Goal: Information Seeking & Learning: Learn about a topic

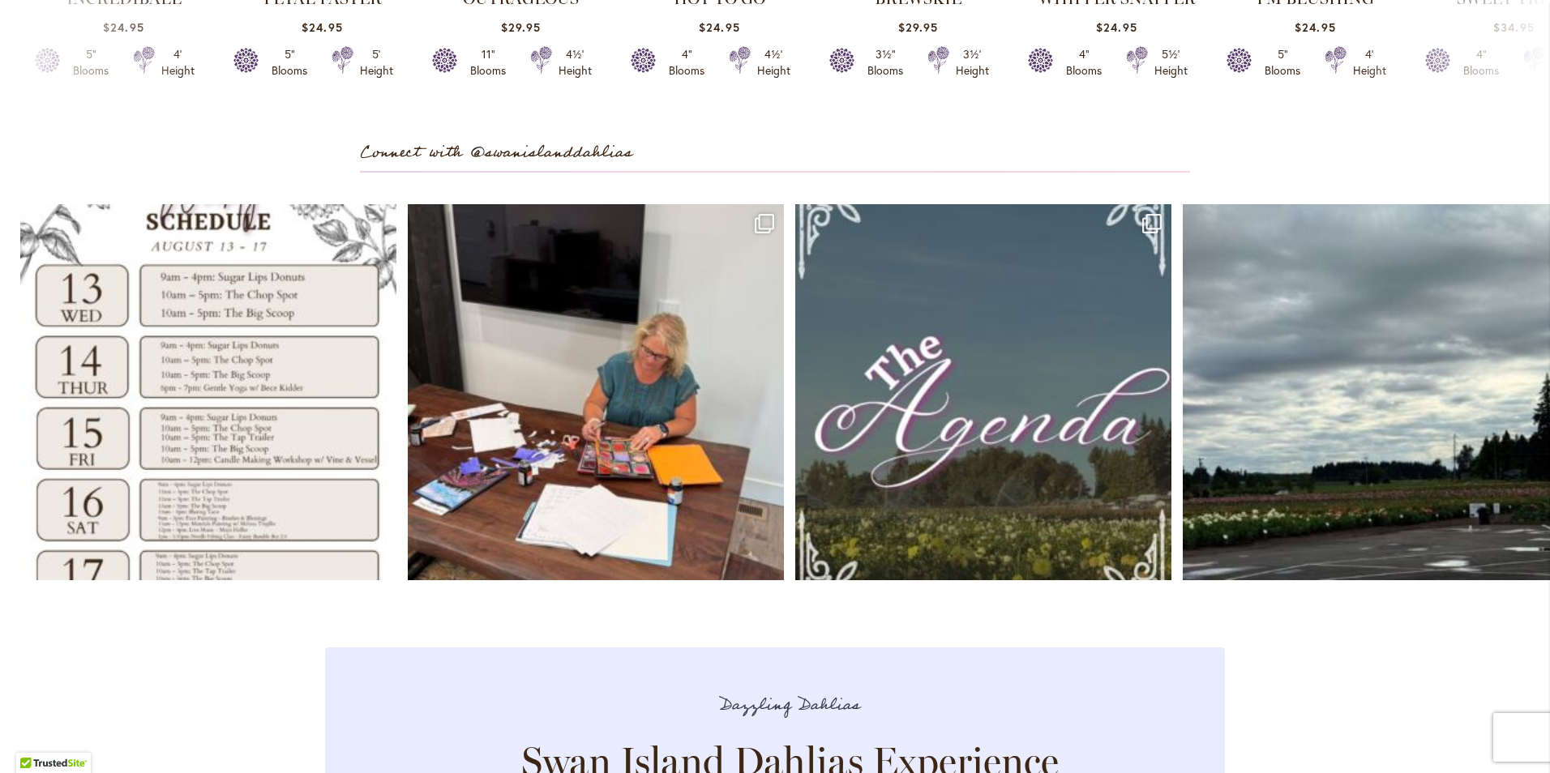
scroll to position [4701, 0]
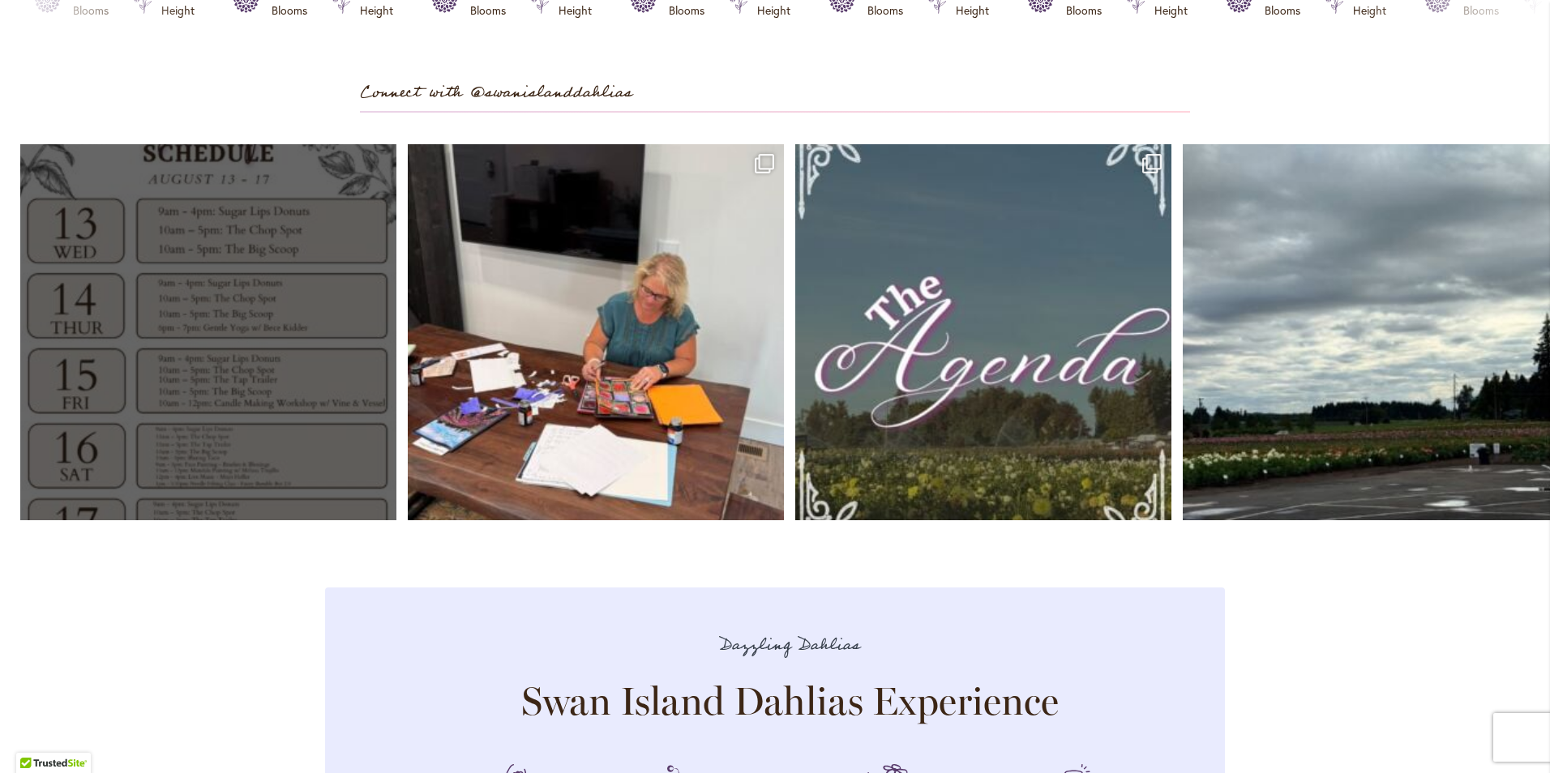
click at [153, 428] on link "Open" at bounding box center [208, 332] width 376 height 376
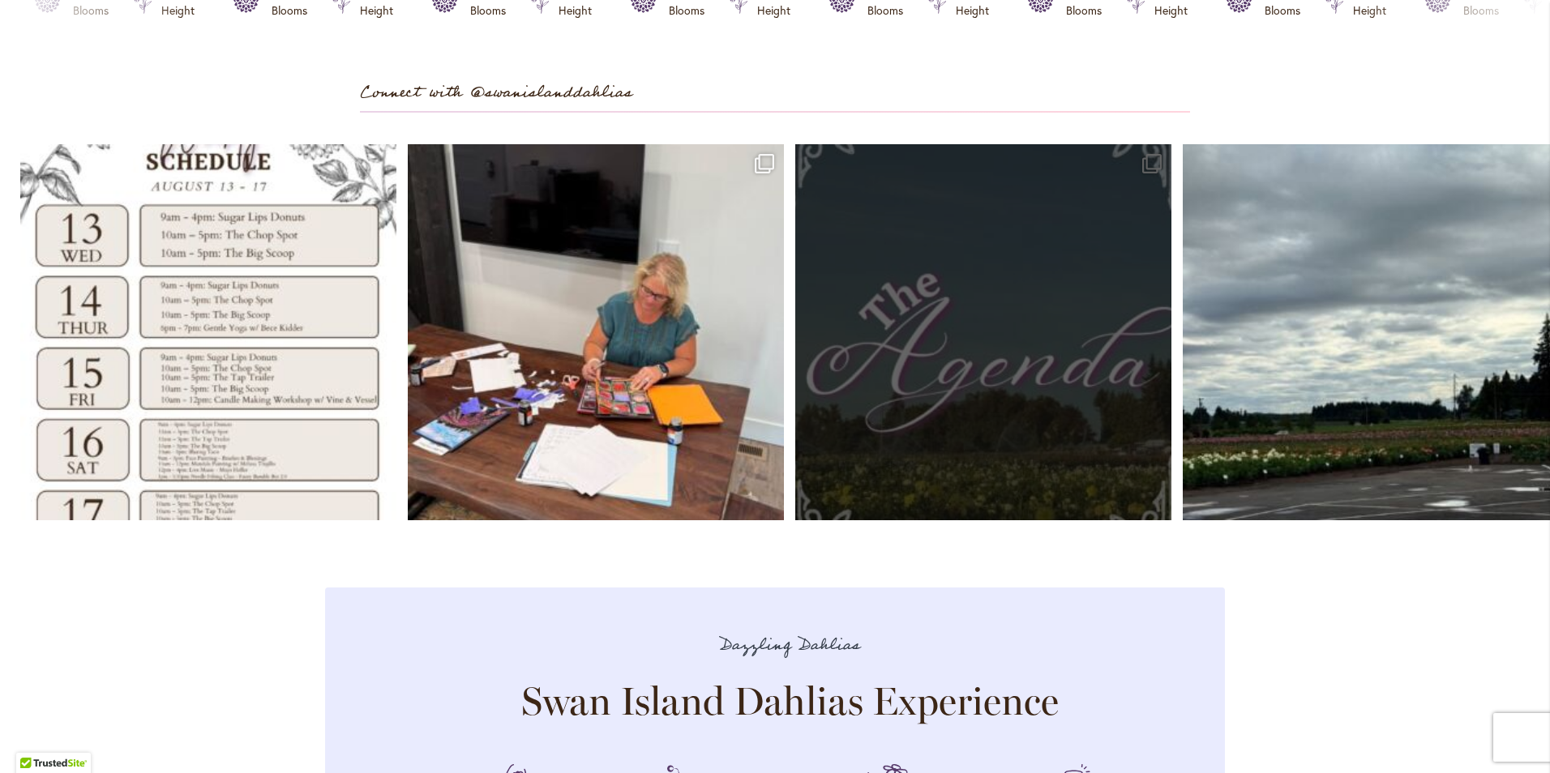
click at [879, 389] on link "Open" at bounding box center [983, 332] width 376 height 376
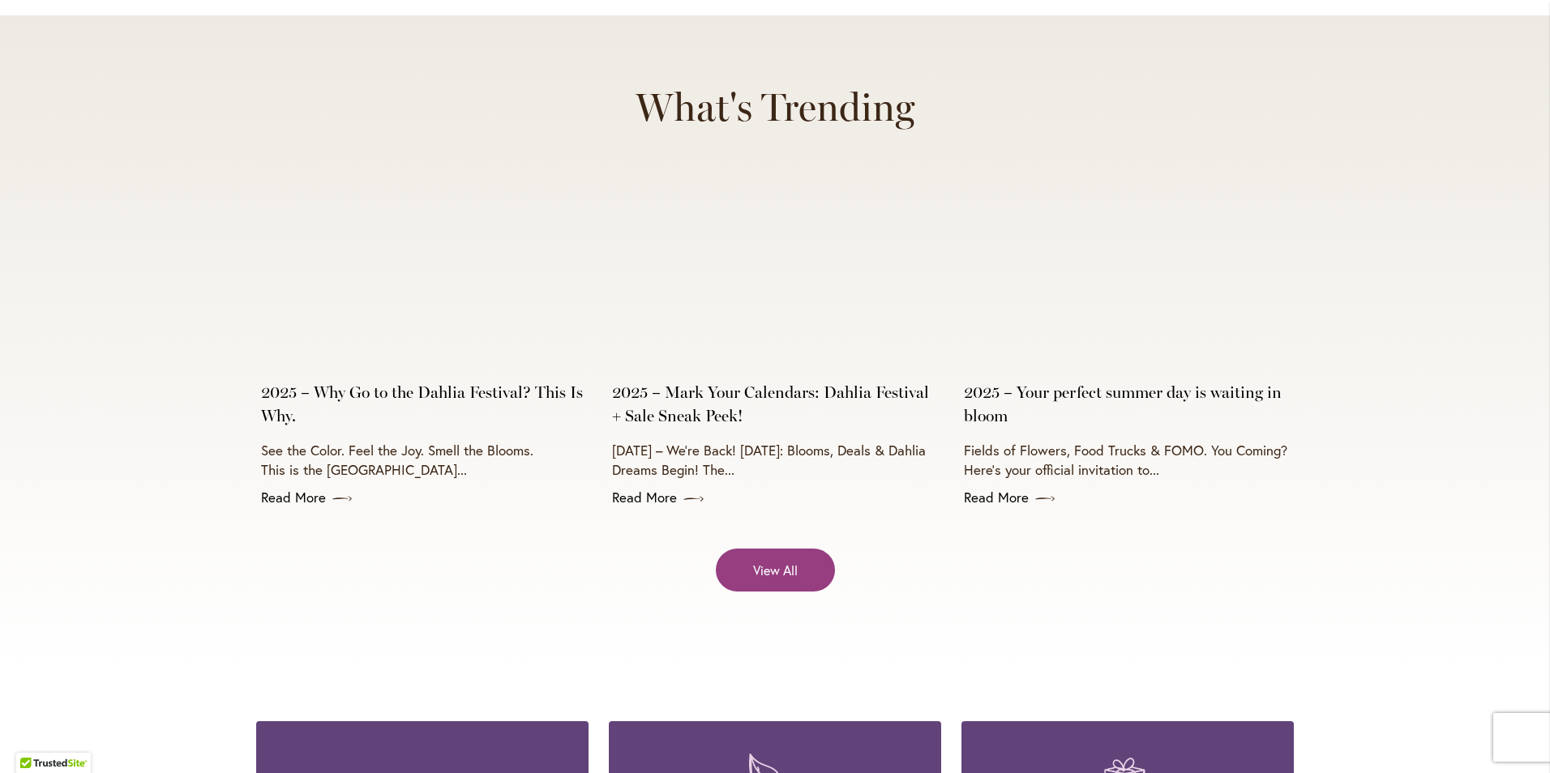
scroll to position [6403, 0]
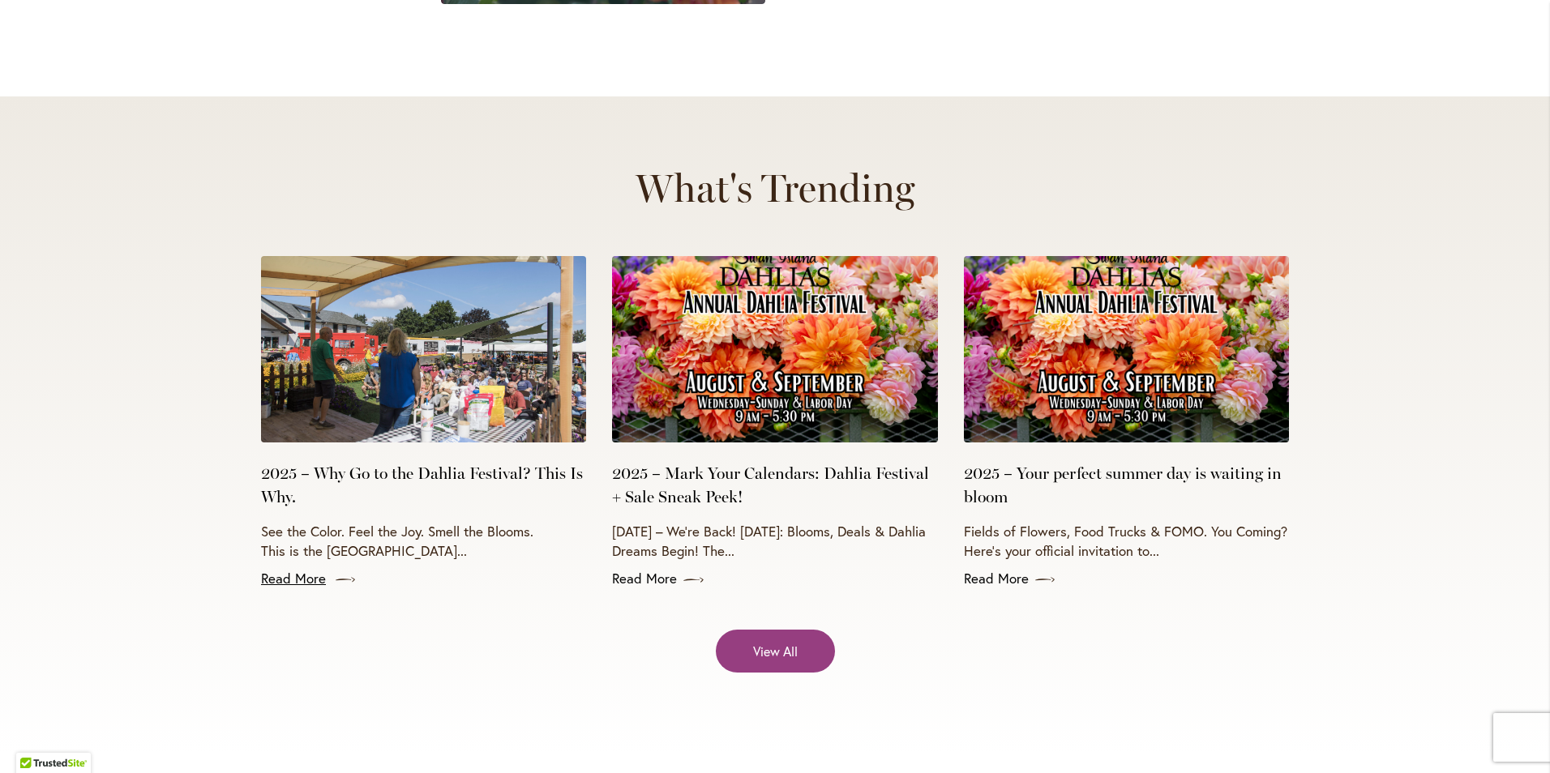
click at [297, 569] on link "Read More" at bounding box center [423, 578] width 325 height 19
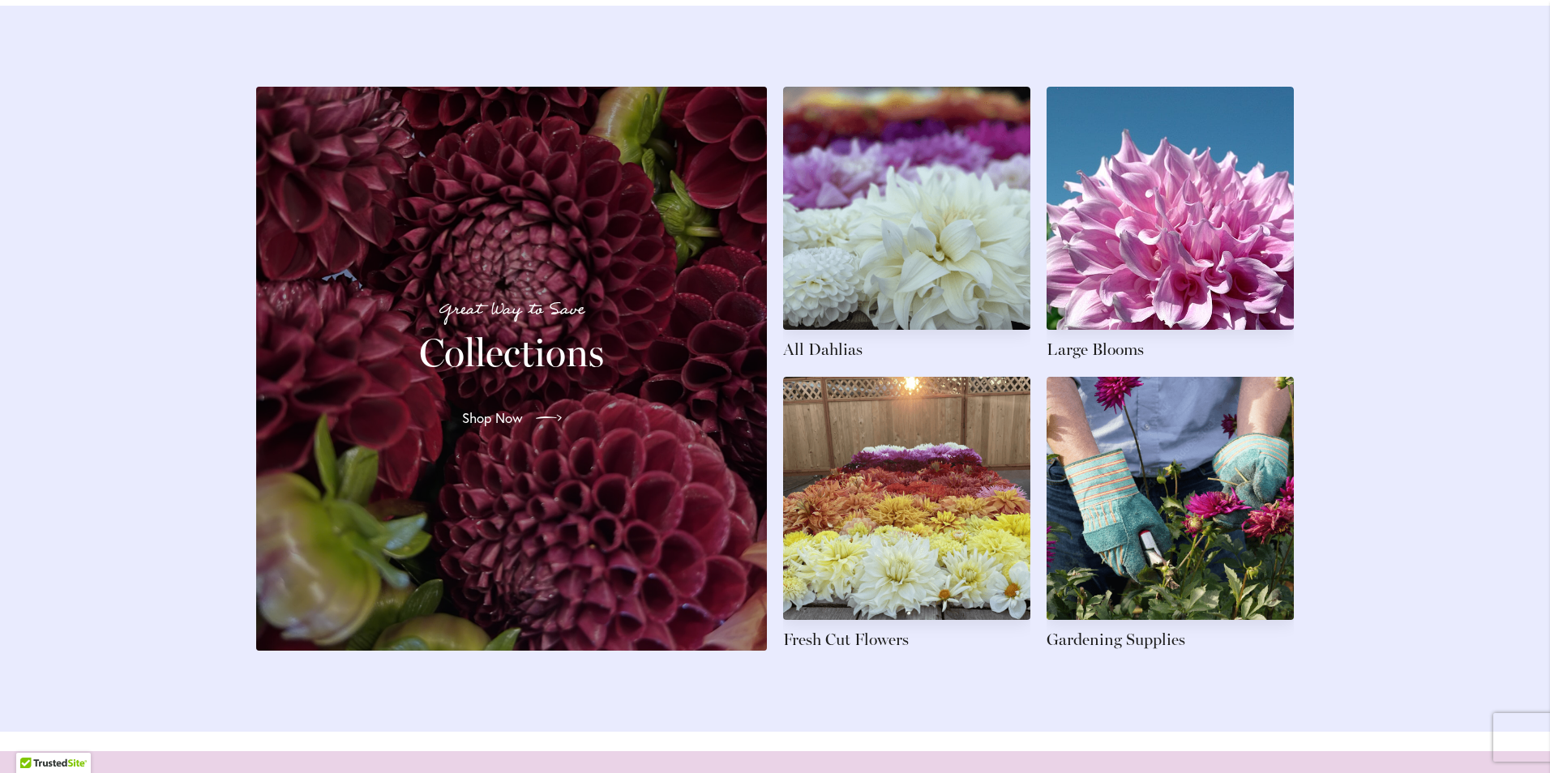
scroll to position [2432, 0]
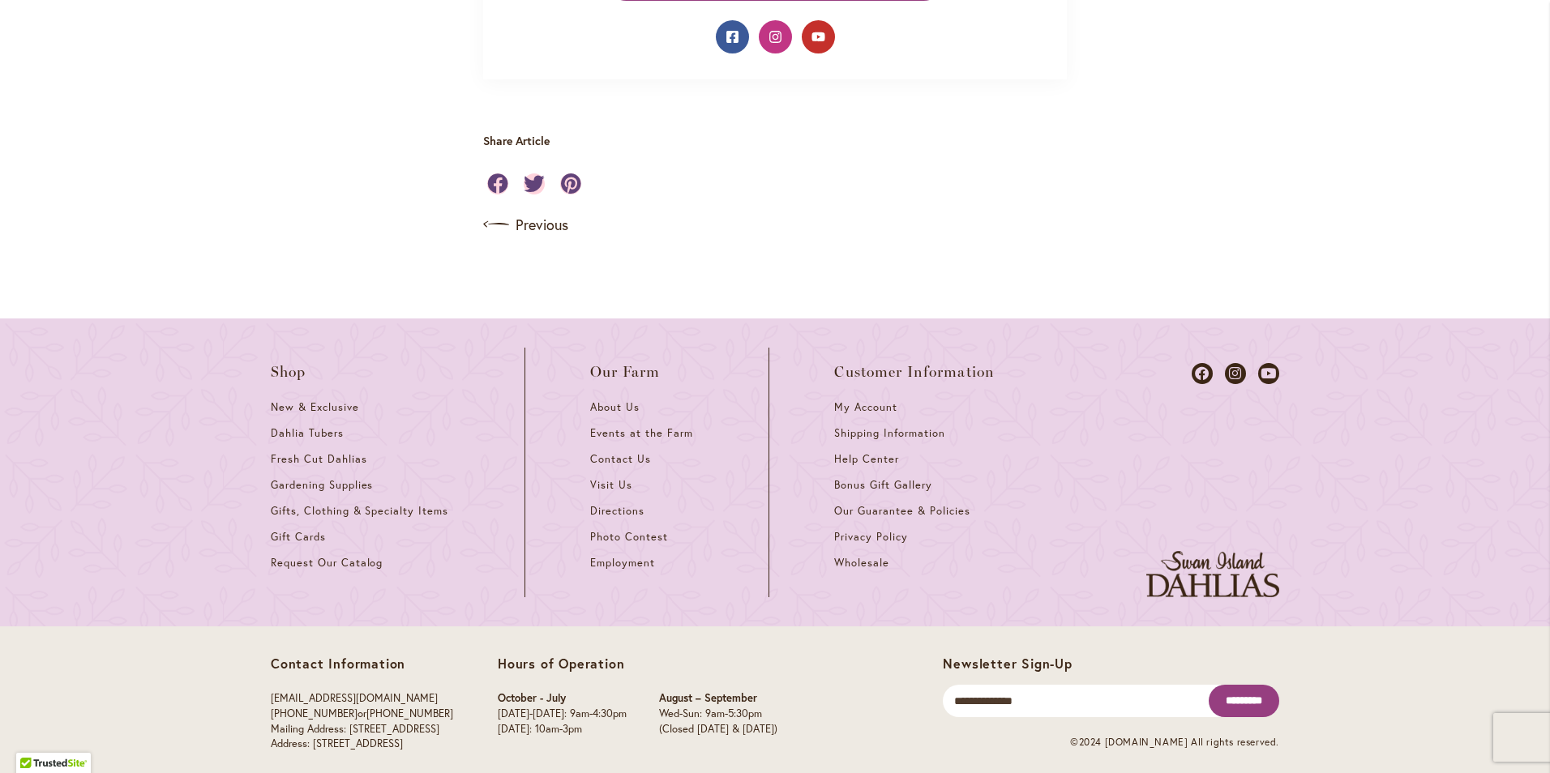
scroll to position [1502, 0]
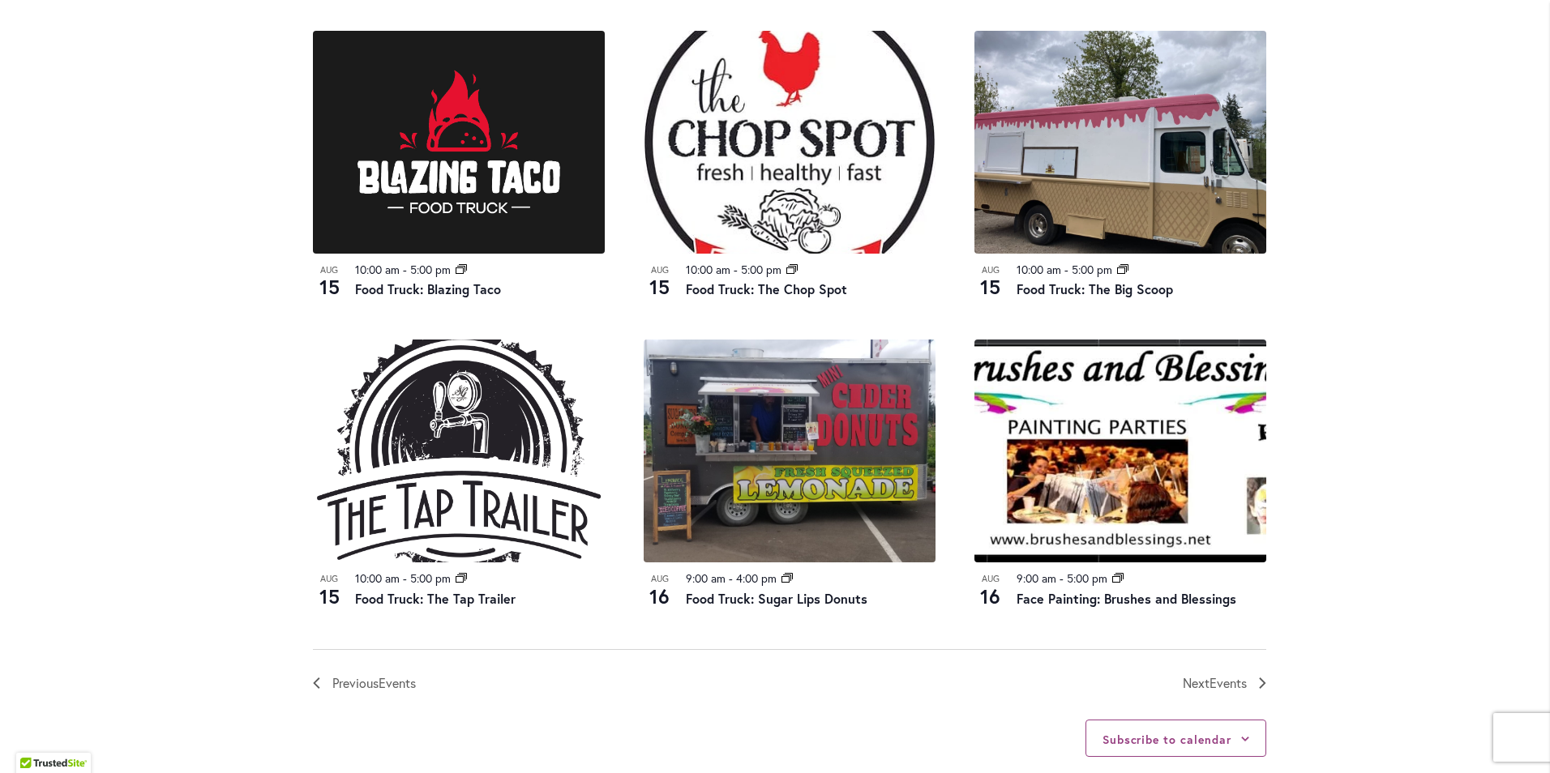
scroll to position [1572, 0]
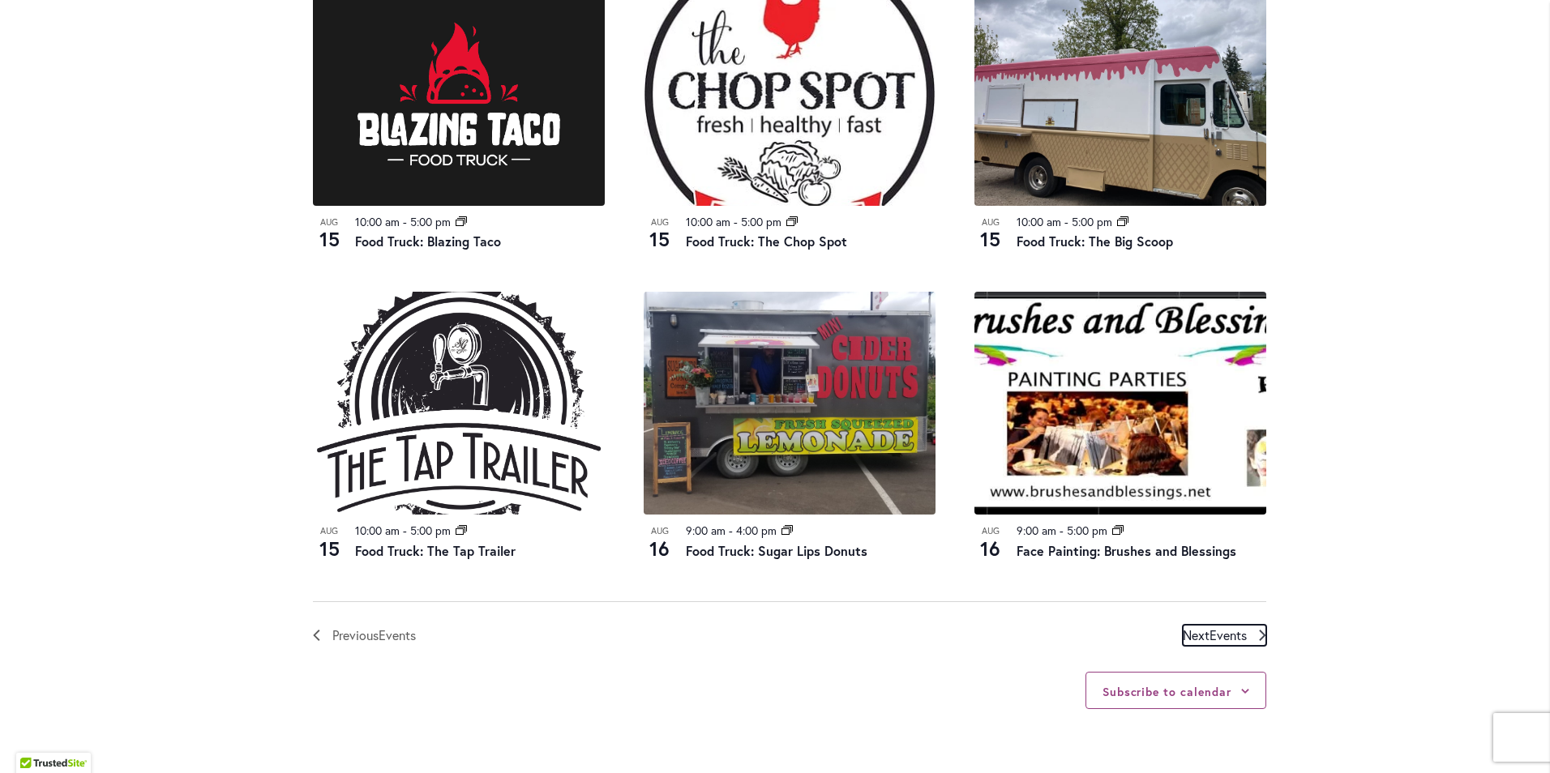
click at [1209, 639] on span "Events" at bounding box center [1227, 635] width 37 height 17
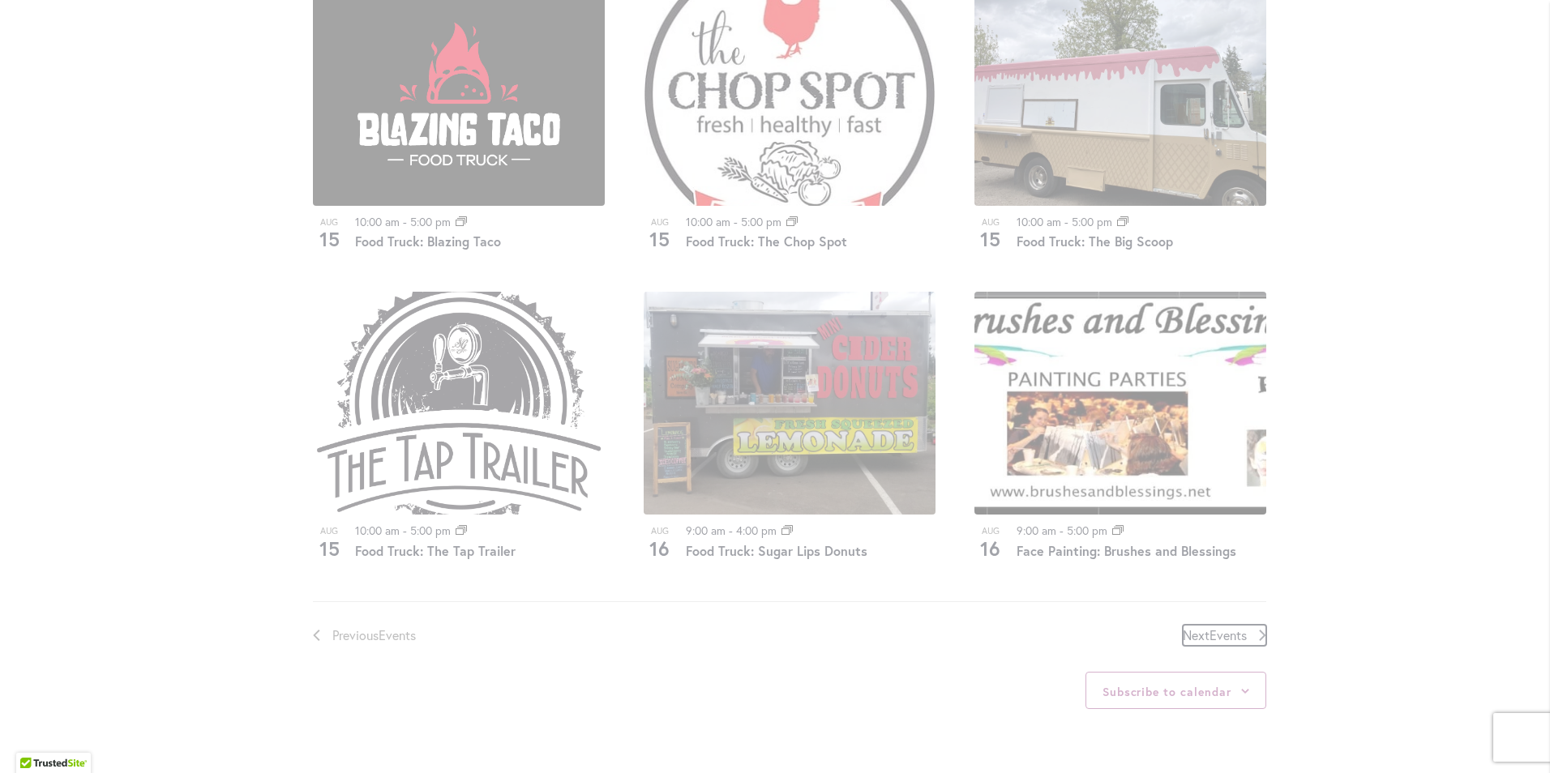
scroll to position [597, 0]
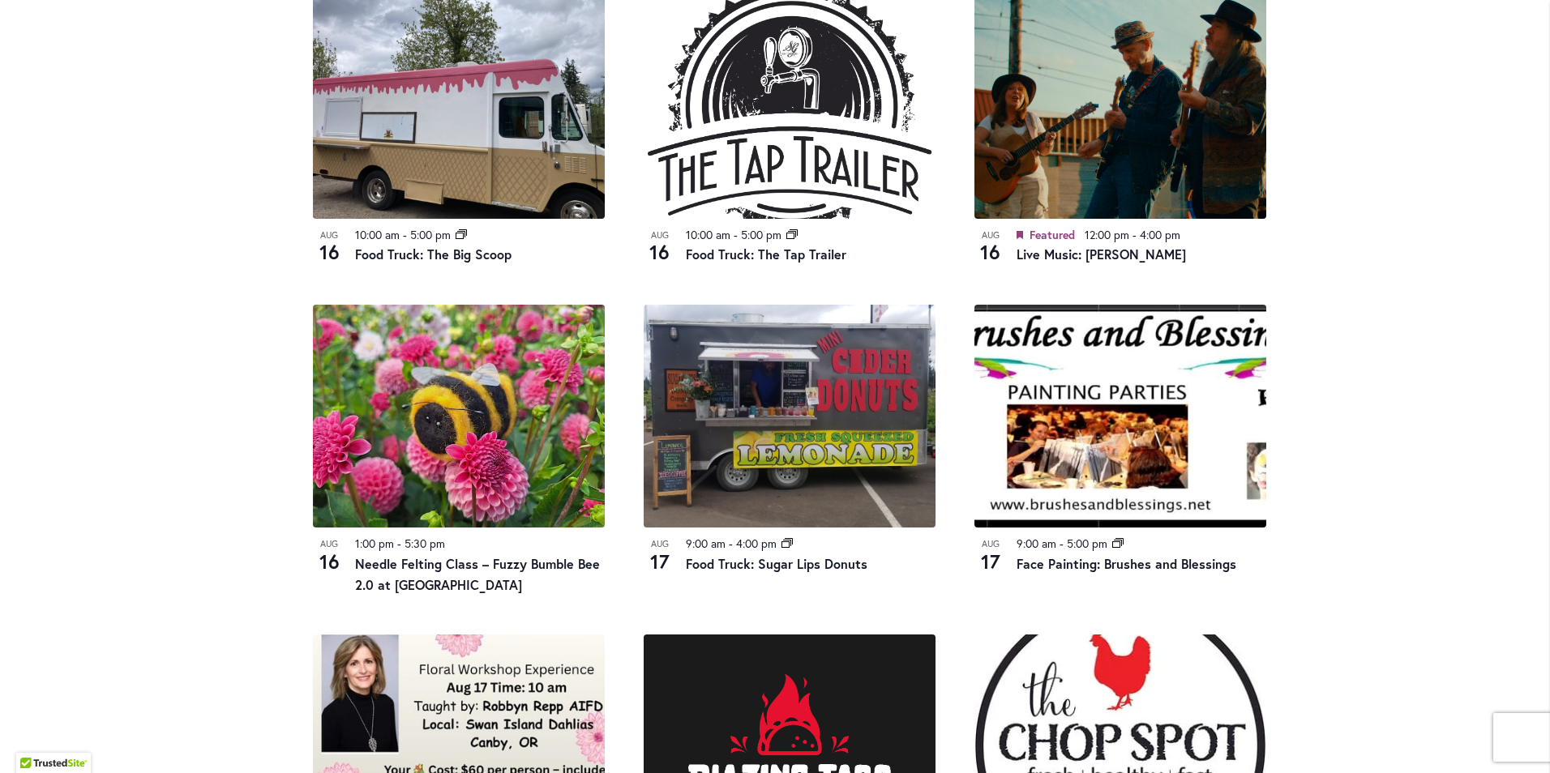
scroll to position [921, 0]
click at [131, 368] on div "Skip to Content Gift Shop & Office Open - Monday-Friday 9-4:30pm / Gift Shop Op…" at bounding box center [775, 382] width 1550 height 2510
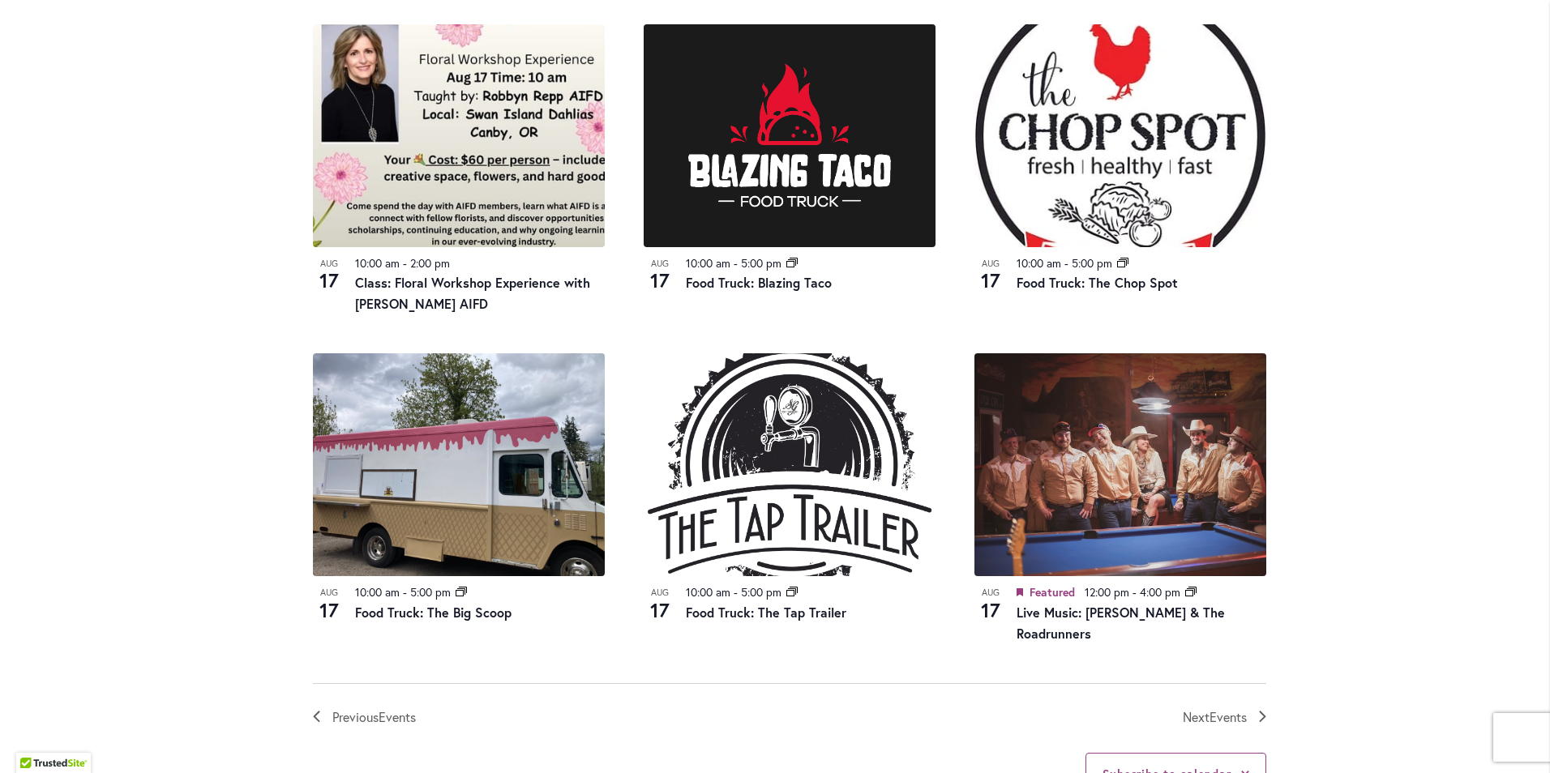
scroll to position [1569, 0]
